Goal: Register for event/course

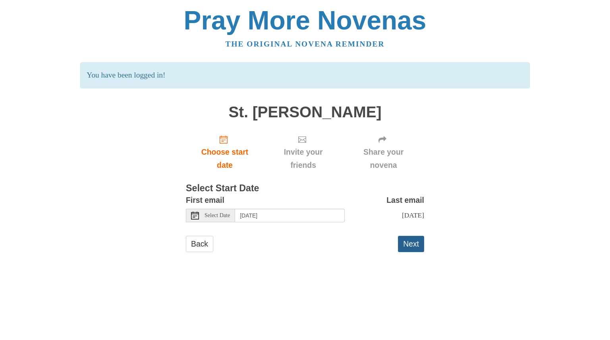
click at [406, 250] on button "Next" at bounding box center [411, 244] width 26 height 16
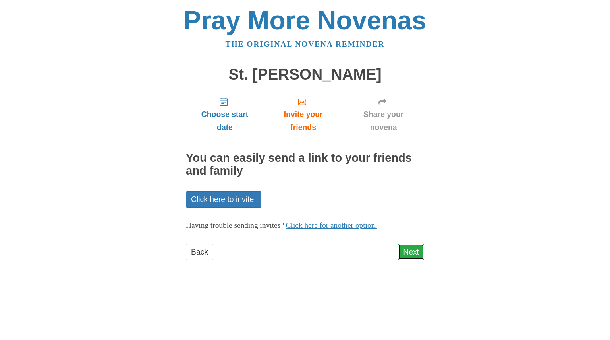
click at [415, 256] on link "Next" at bounding box center [411, 252] width 26 height 16
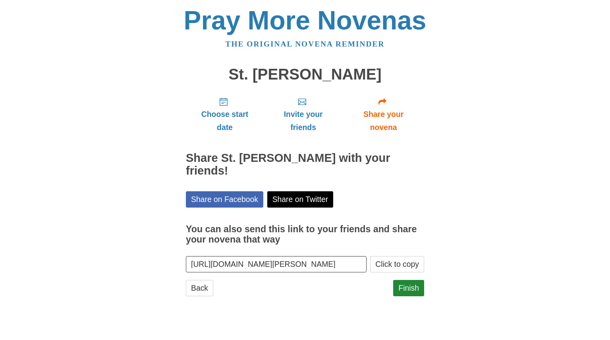
click at [424, 296] on div "Pray More Novenas The original novena reminder St. Joseph Novena Choose start d…" at bounding box center [305, 159] width 465 height 319
click at [415, 292] on link "Finish" at bounding box center [408, 288] width 31 height 16
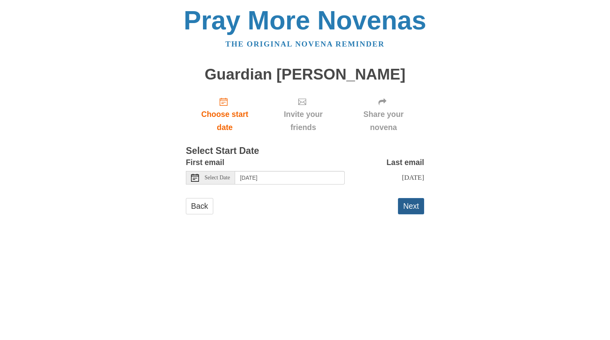
click at [409, 209] on button "Next" at bounding box center [411, 206] width 26 height 16
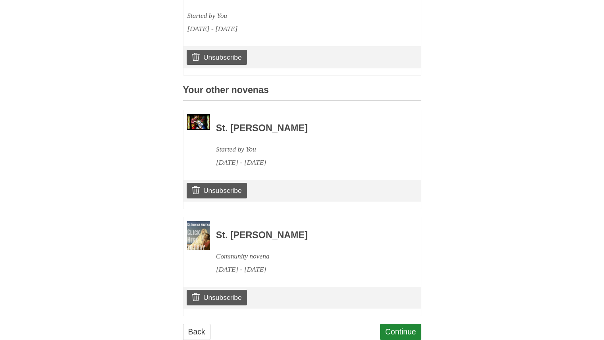
scroll to position [306, 0]
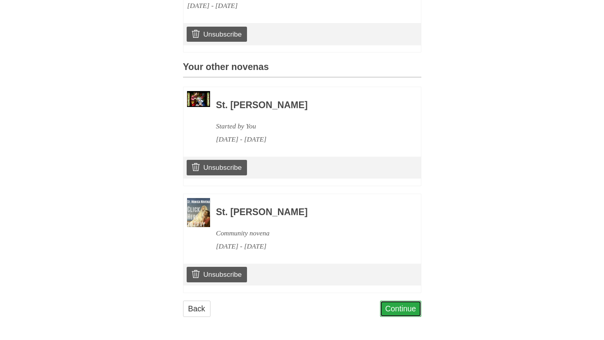
click at [405, 314] on link "Continue" at bounding box center [400, 308] width 41 height 16
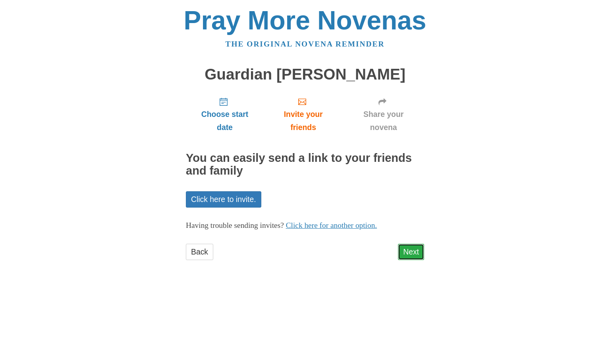
click at [417, 254] on link "Next" at bounding box center [411, 252] width 26 height 16
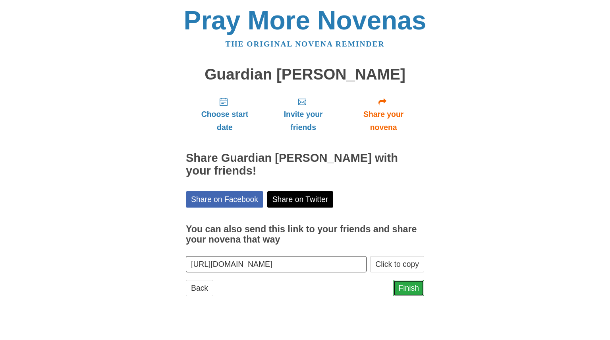
click at [406, 292] on link "Finish" at bounding box center [408, 288] width 31 height 16
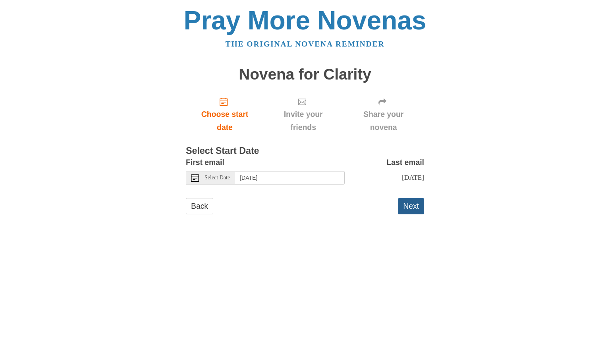
click at [421, 209] on button "Next" at bounding box center [411, 206] width 26 height 16
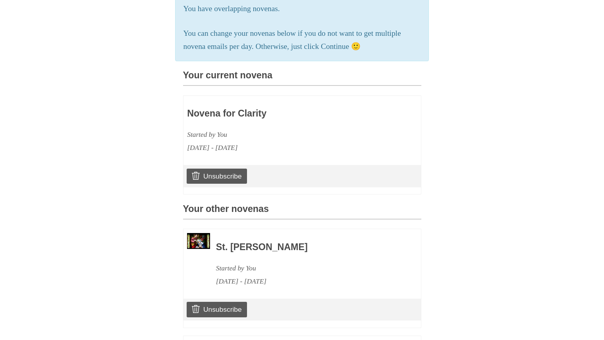
scroll to position [151, 0]
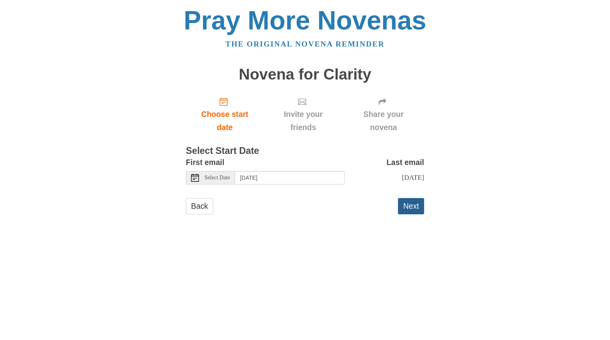
click at [415, 213] on button "Next" at bounding box center [411, 206] width 26 height 16
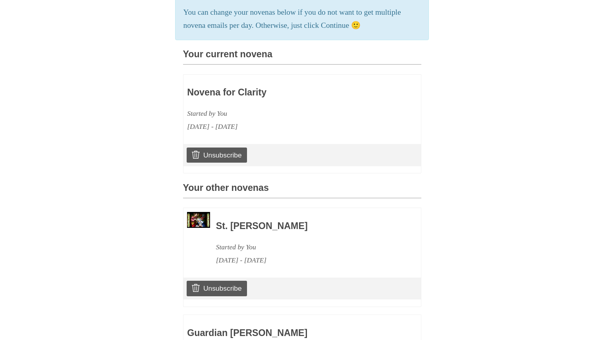
scroll to position [171, 0]
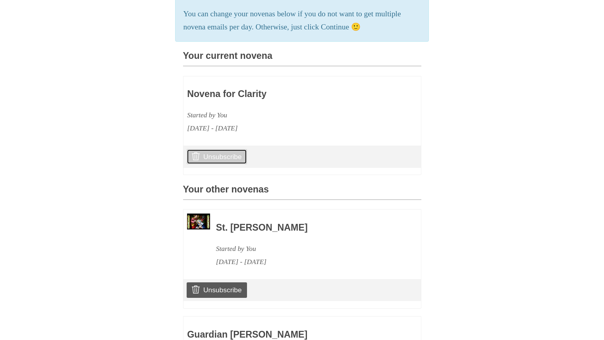
click at [231, 163] on link "Unsubscribe" at bounding box center [217, 156] width 60 height 15
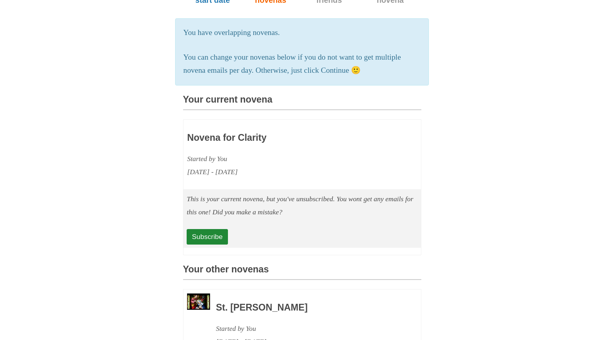
scroll to position [165, 0]
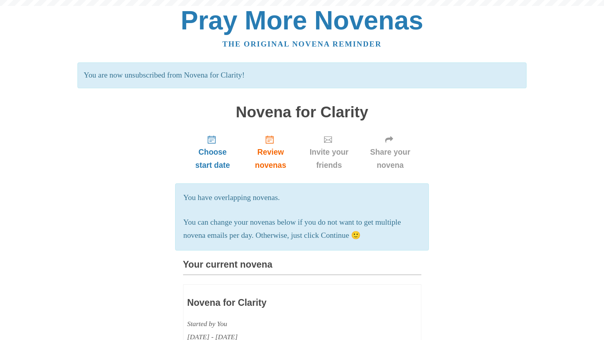
scroll to position [208, 0]
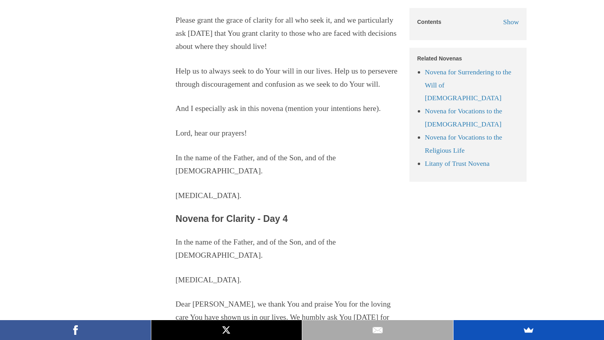
scroll to position [1729, 0]
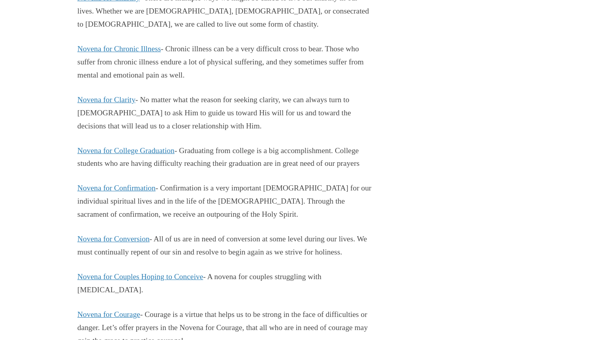
scroll to position [3175, 0]
click at [107, 154] on link "Novena for College Graduation" at bounding box center [125, 150] width 97 height 8
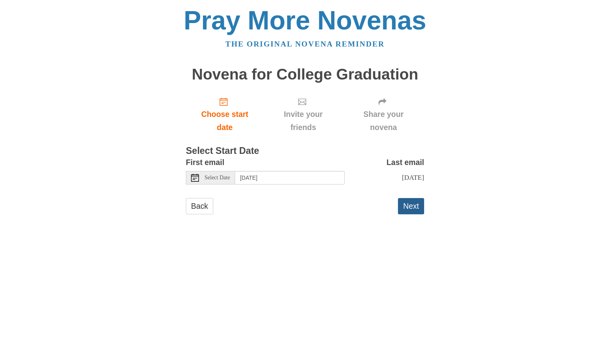
click at [407, 210] on button "Next" at bounding box center [411, 206] width 26 height 16
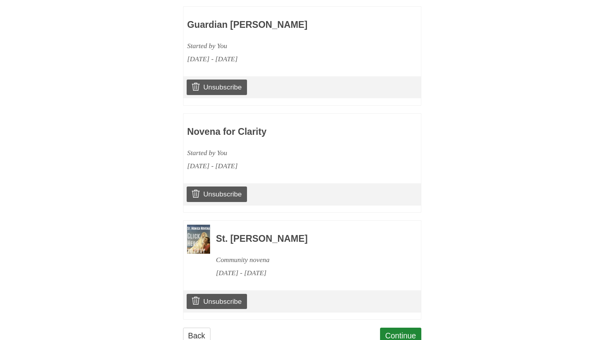
scroll to position [521, 0]
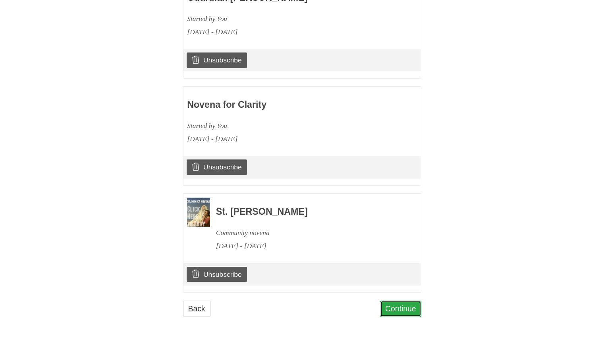
click at [408, 307] on link "Continue" at bounding box center [400, 308] width 41 height 16
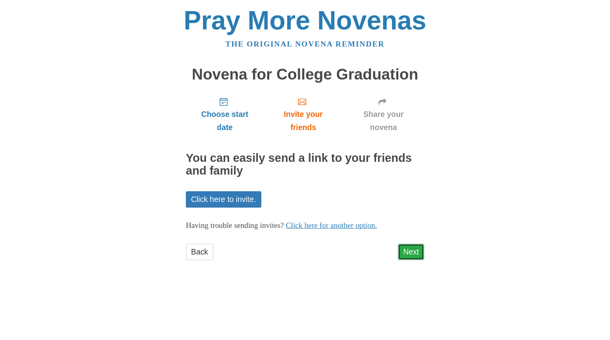
click at [405, 255] on link "Next" at bounding box center [411, 252] width 26 height 16
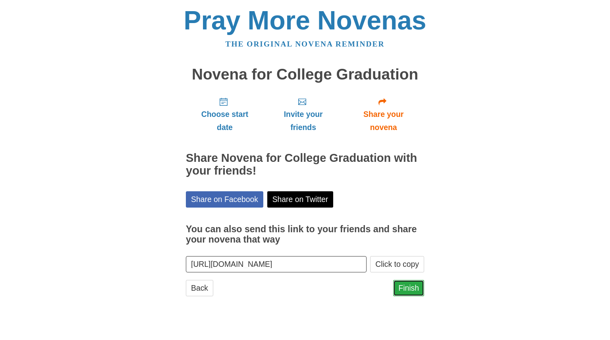
click at [411, 289] on link "Finish" at bounding box center [408, 288] width 31 height 16
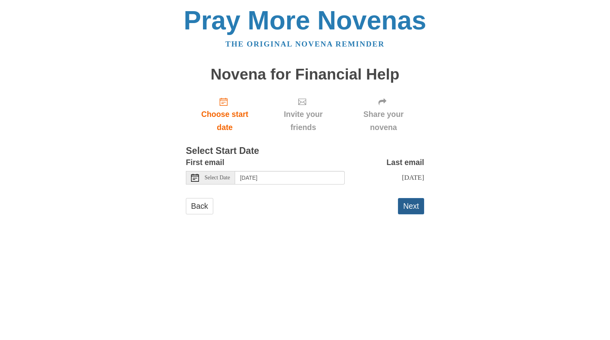
click at [408, 210] on button "Next" at bounding box center [411, 206] width 26 height 16
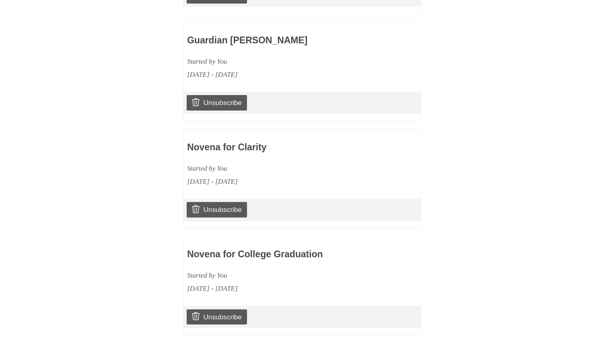
scroll to position [628, 0]
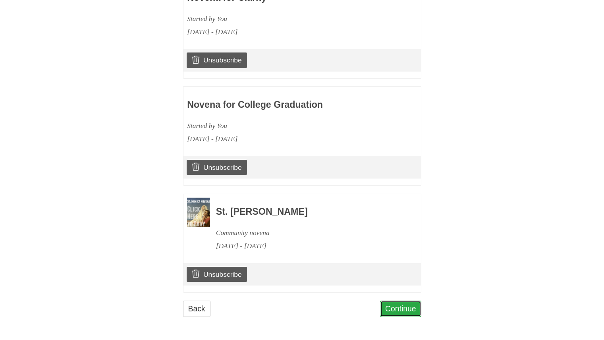
click at [413, 313] on link "Continue" at bounding box center [400, 308] width 41 height 16
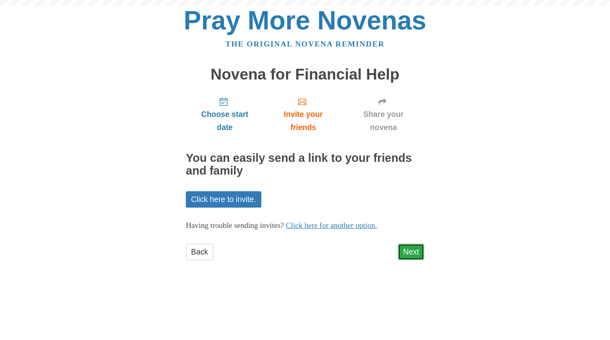
click at [410, 254] on link "Next" at bounding box center [411, 252] width 26 height 16
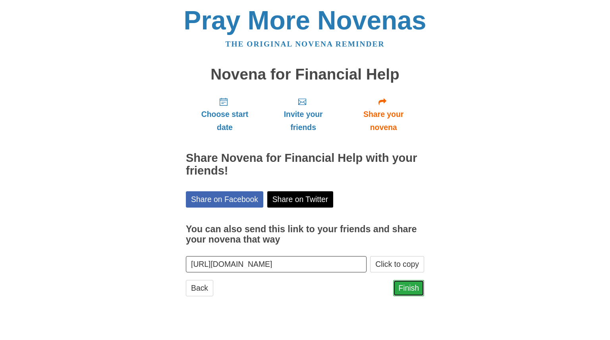
click at [417, 287] on link "Finish" at bounding box center [408, 288] width 31 height 16
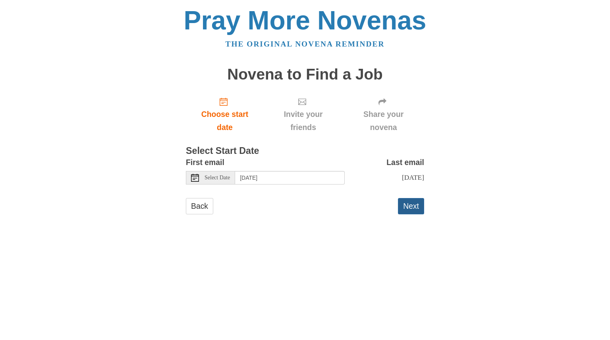
click at [412, 204] on button "Next" at bounding box center [411, 206] width 26 height 16
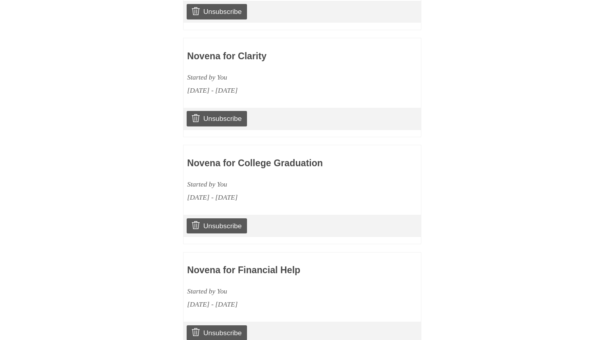
scroll to position [734, 0]
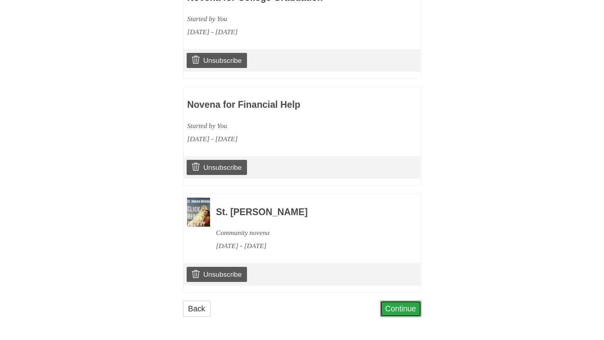
click at [403, 311] on link "Continue" at bounding box center [400, 308] width 41 height 16
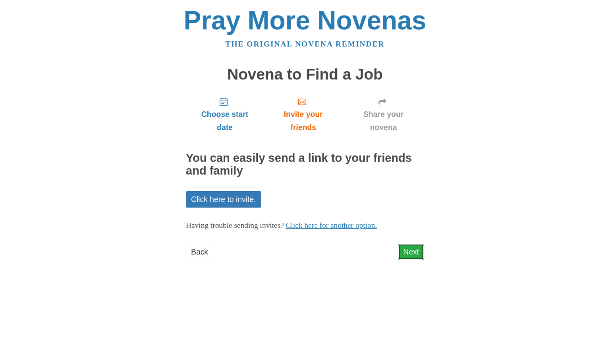
click at [411, 256] on link "Next" at bounding box center [411, 252] width 26 height 16
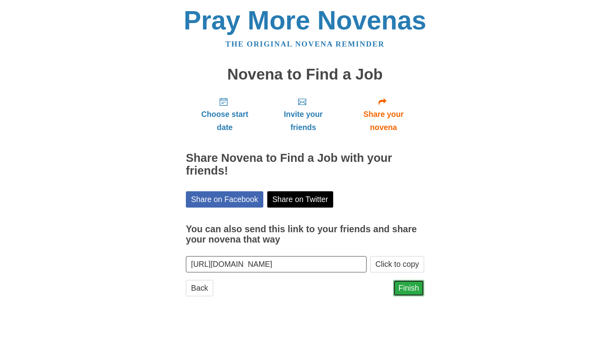
click at [409, 288] on link "Finish" at bounding box center [408, 288] width 31 height 16
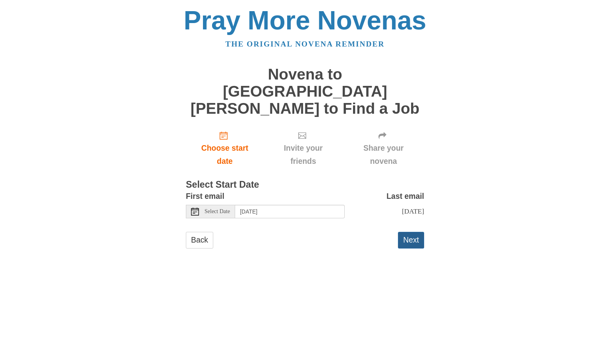
click at [419, 232] on button "Next" at bounding box center [411, 240] width 26 height 16
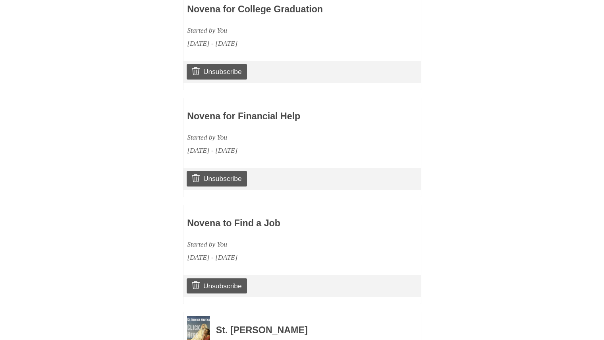
scroll to position [858, 0]
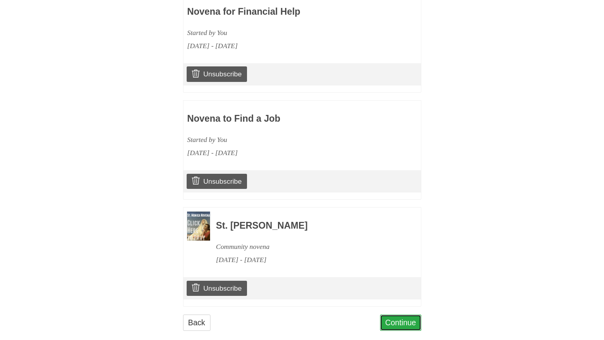
click at [406, 314] on link "Continue" at bounding box center [400, 322] width 41 height 16
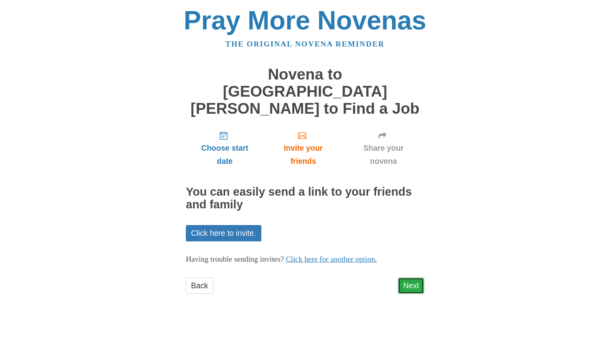
click at [417, 277] on link "Next" at bounding box center [411, 285] width 26 height 16
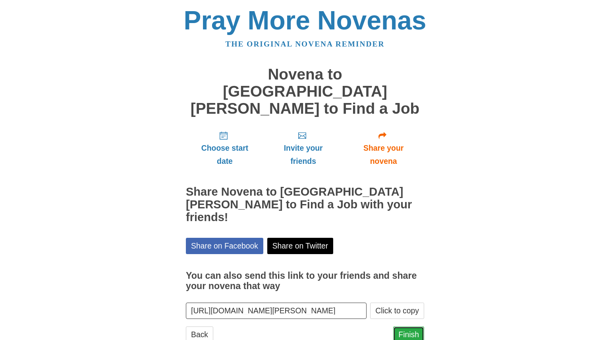
click at [407, 326] on link "Finish" at bounding box center [408, 334] width 31 height 16
